Goal: Feedback & Contribution: Leave review/rating

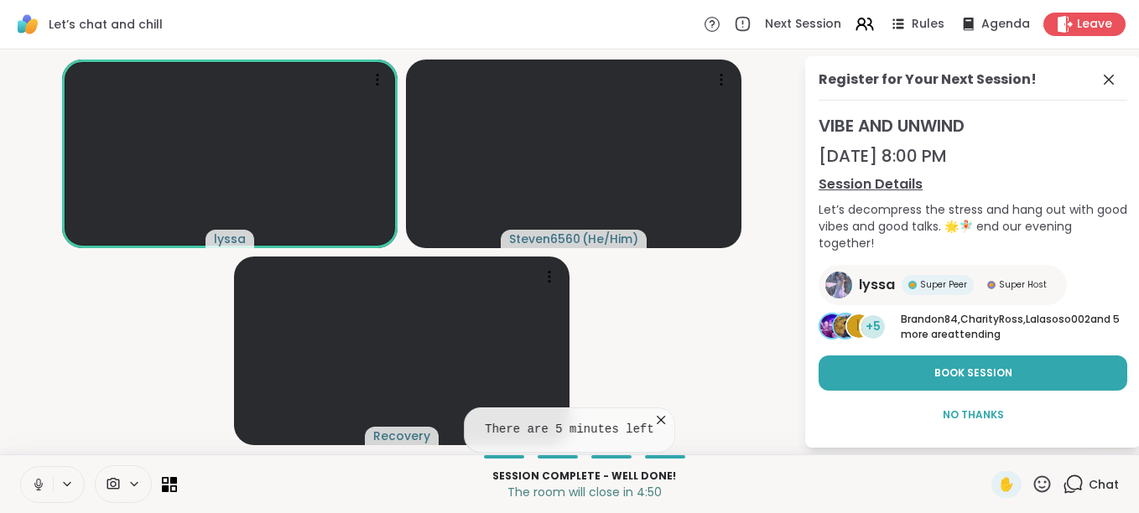
click at [653, 424] on icon at bounding box center [661, 420] width 17 height 17
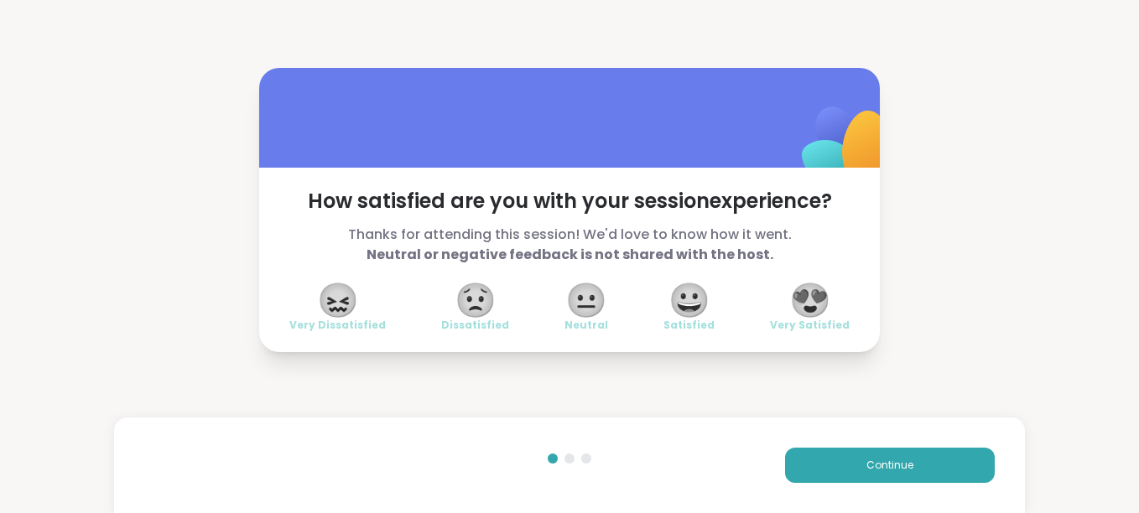
click at [815, 290] on span "😍" at bounding box center [810, 300] width 42 height 30
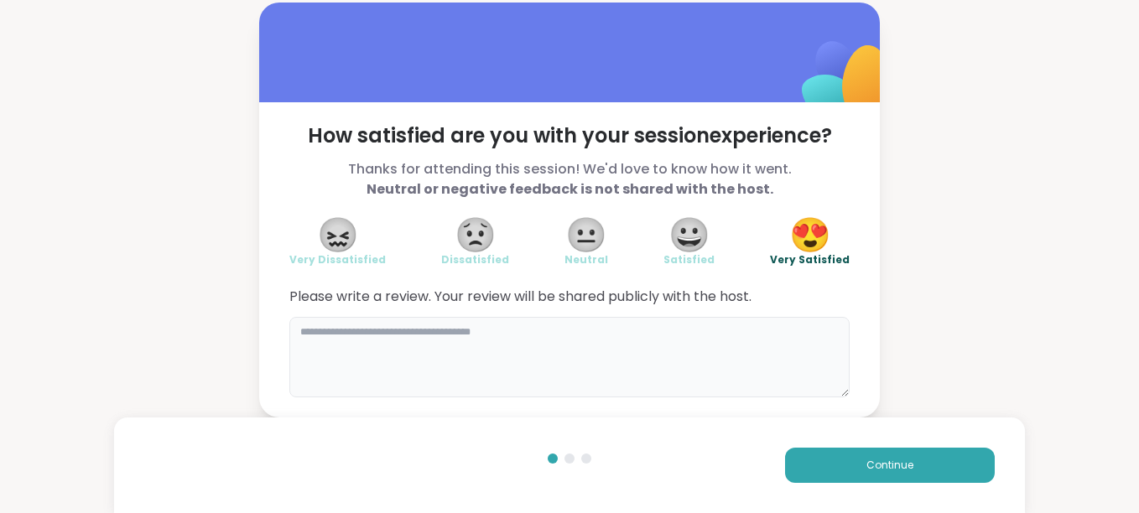
click at [438, 350] on textarea at bounding box center [569, 357] width 560 height 81
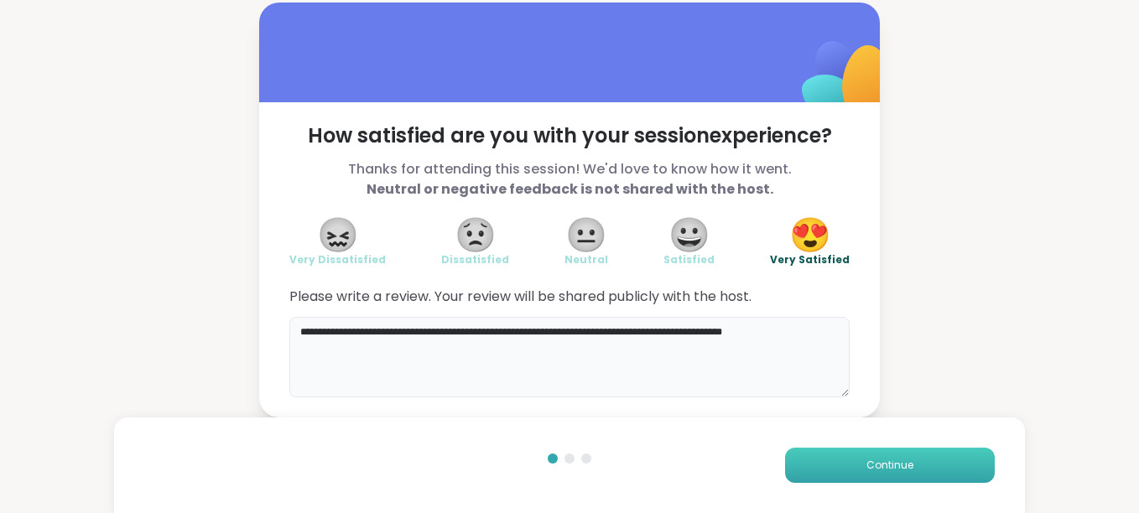
type textarea "**********"
click at [860, 456] on button "Continue" at bounding box center [890, 465] width 210 height 35
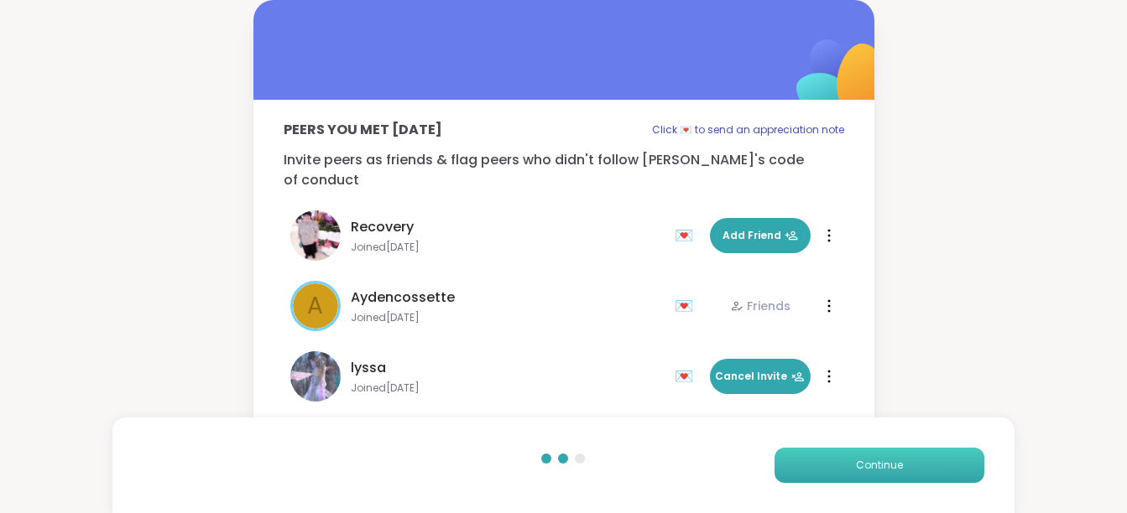
click at [860, 456] on button "Continue" at bounding box center [879, 465] width 210 height 35
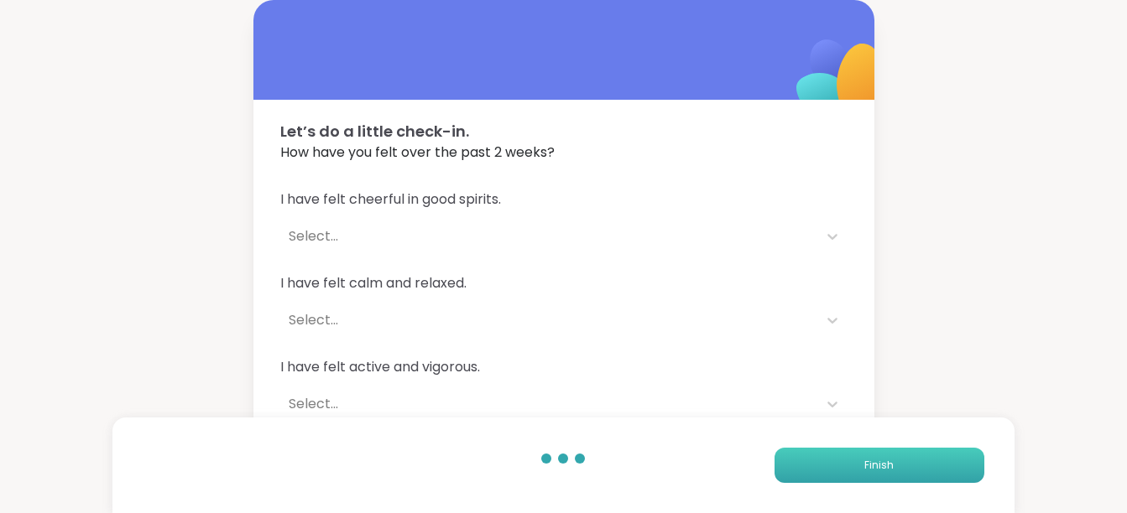
click at [860, 456] on button "Finish" at bounding box center [879, 465] width 210 height 35
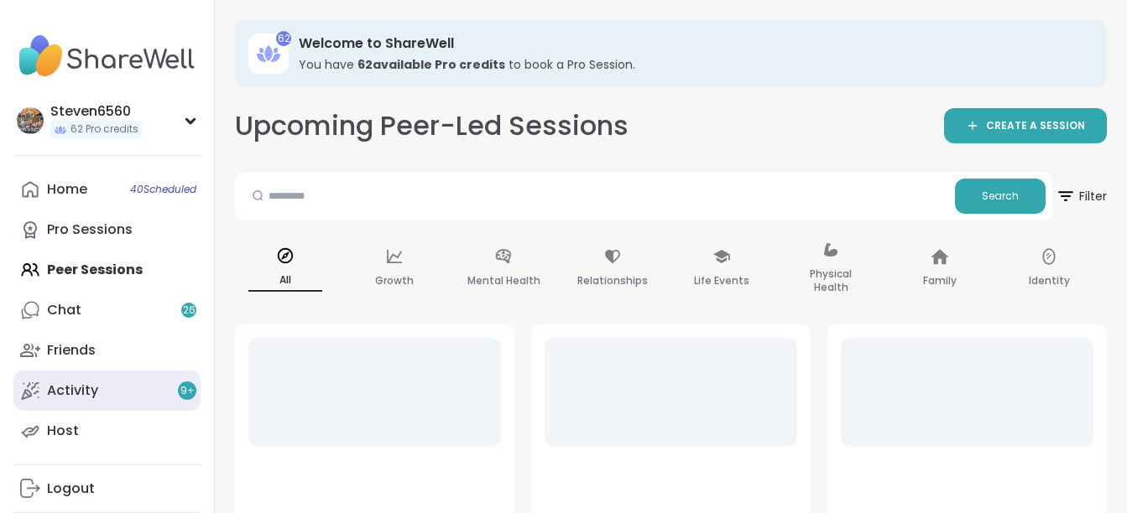
click at [55, 389] on div "Activity 9 +" at bounding box center [72, 391] width 51 height 18
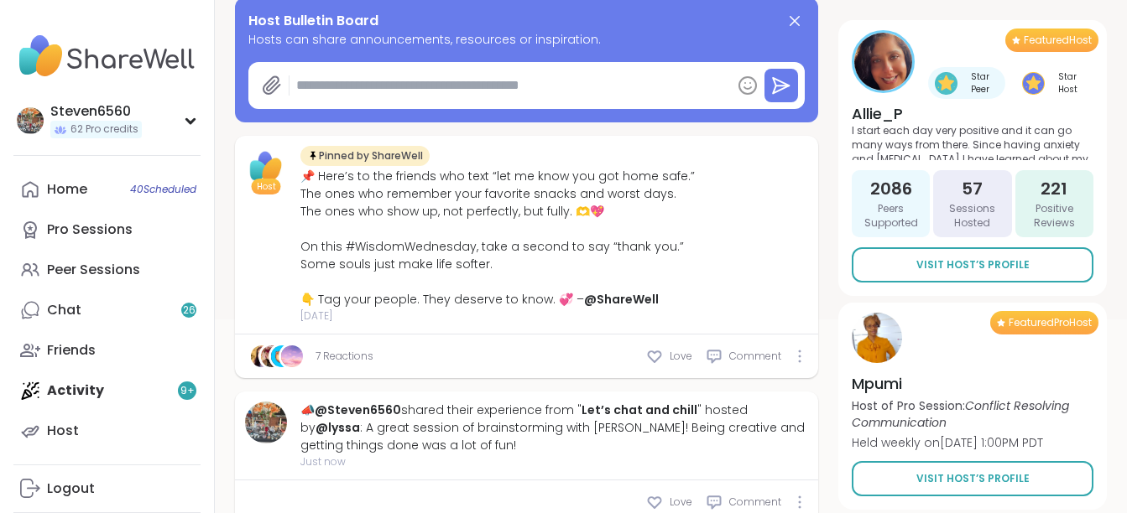
scroll to position [235, 0]
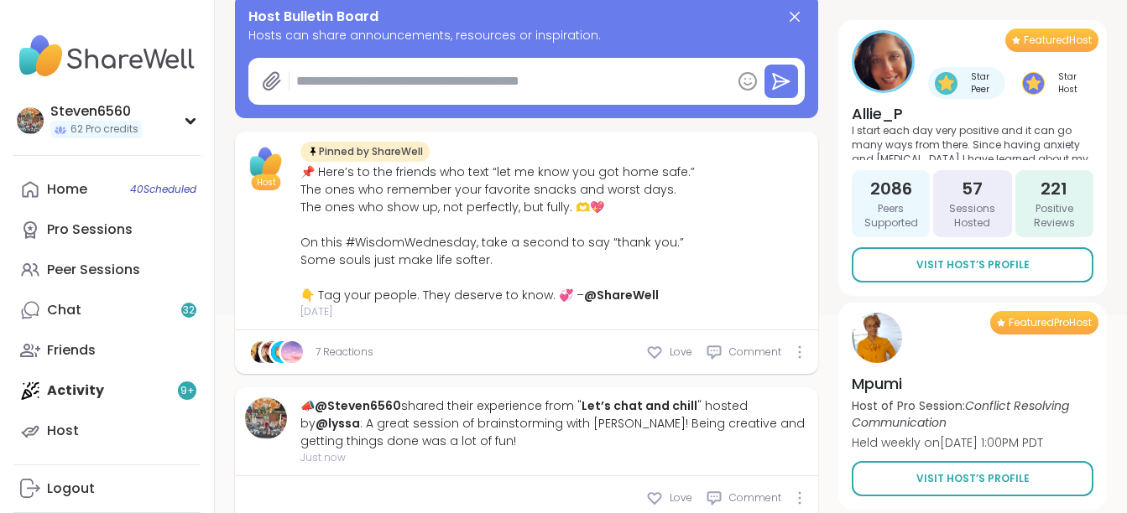
type textarea "*"
